Goal: Information Seeking & Learning: Learn about a topic

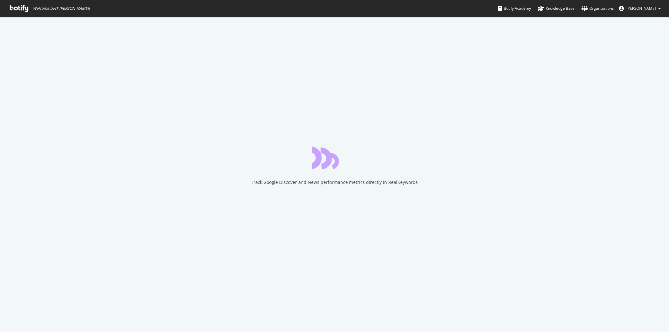
click at [16, 13] on span "Welcome back, [PERSON_NAME] !" at bounding box center [50, 8] width 90 height 17
click at [24, 11] on icon at bounding box center [19, 8] width 18 height 7
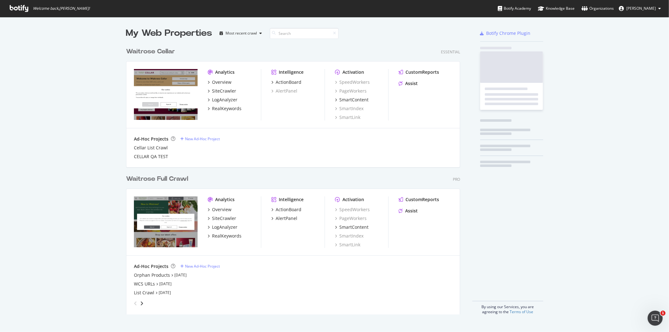
scroll to position [270, 334]
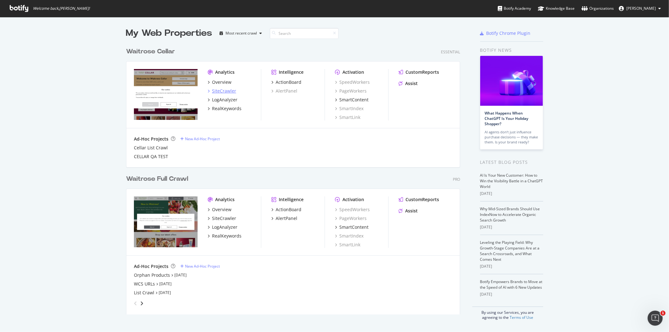
click at [222, 89] on div "SiteCrawler" at bounding box center [224, 91] width 24 height 6
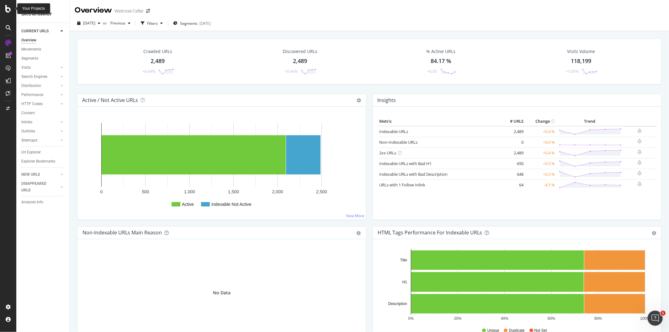
click at [10, 8] on icon at bounding box center [8, 9] width 6 height 8
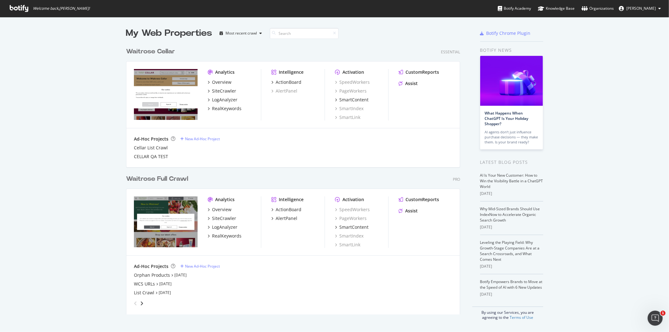
scroll to position [327, 658]
click at [219, 216] on div "SiteCrawler" at bounding box center [224, 218] width 24 height 6
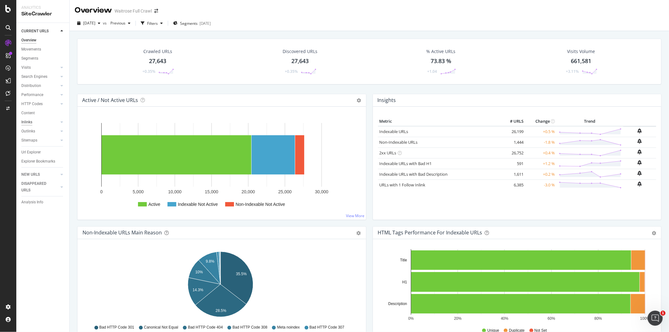
click at [27, 120] on div "Inlinks" at bounding box center [26, 122] width 11 height 7
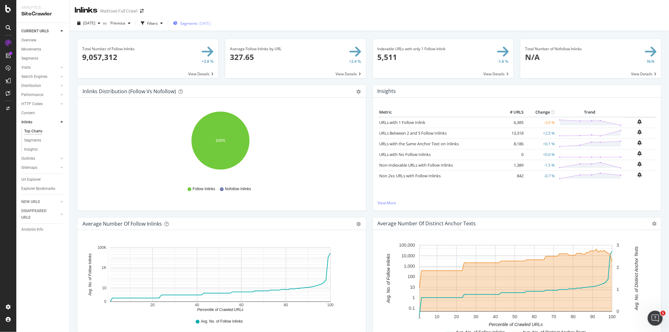
click at [197, 23] on span "Segments" at bounding box center [189, 23] width 18 height 5
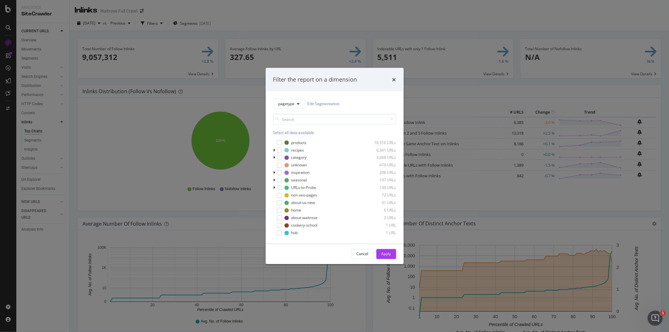
click at [358, 248] on div "Cancel Apply" at bounding box center [334, 254] width 138 height 20
click at [396, 79] on icon "times" at bounding box center [394, 79] width 4 height 5
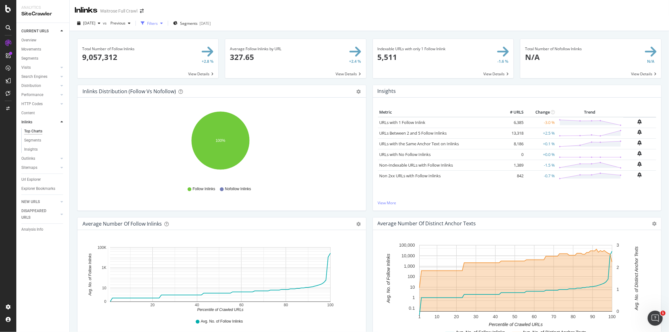
click at [165, 26] on div "Filters" at bounding box center [151, 22] width 27 height 9
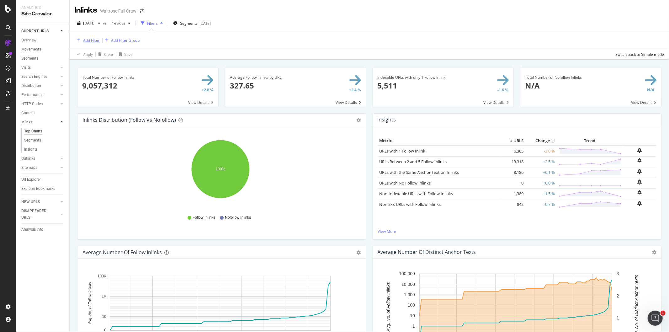
click at [99, 41] on div "Add Filter" at bounding box center [91, 40] width 17 height 5
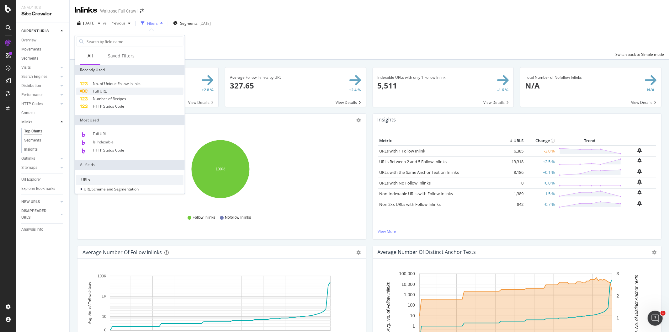
click at [121, 92] on div "Full URL" at bounding box center [129, 91] width 107 height 8
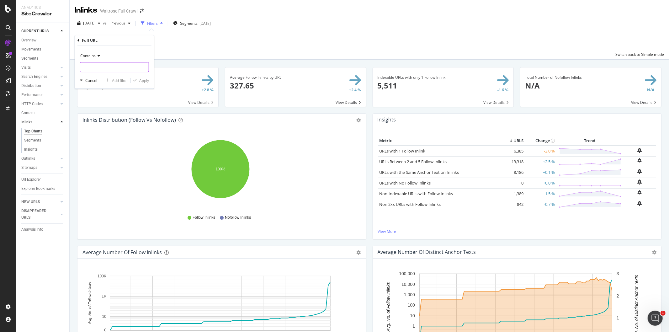
click at [104, 66] on input "text" at bounding box center [114, 67] width 68 height 10
type input "recipe"
click at [144, 83] on div "Apply" at bounding box center [144, 80] width 10 height 5
